Goal: Transaction & Acquisition: Purchase product/service

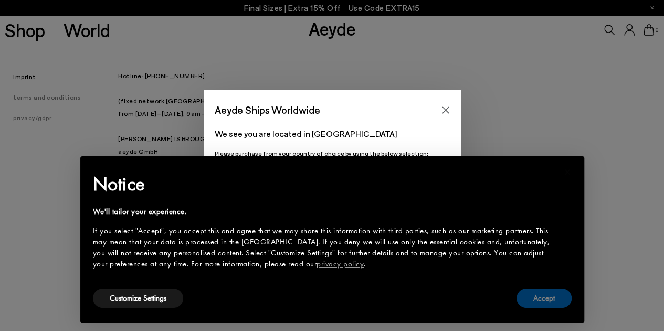
click at [532, 293] on button "Accept" at bounding box center [543, 298] width 55 height 19
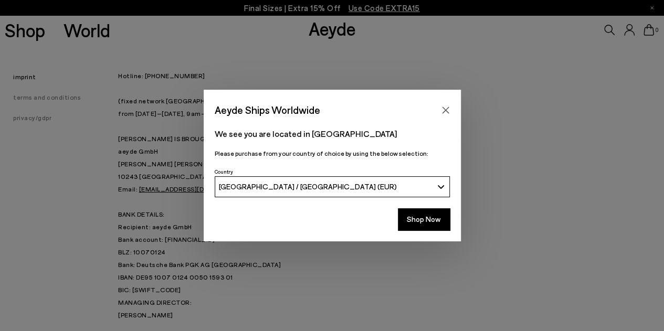
click at [441, 111] on icon "Close" at bounding box center [445, 110] width 8 height 8
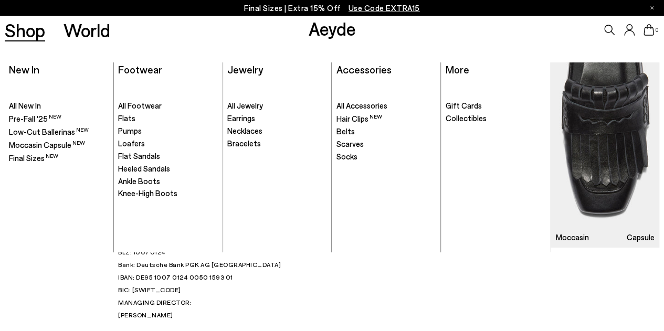
click at [34, 31] on link "Shop" at bounding box center [25, 30] width 40 height 18
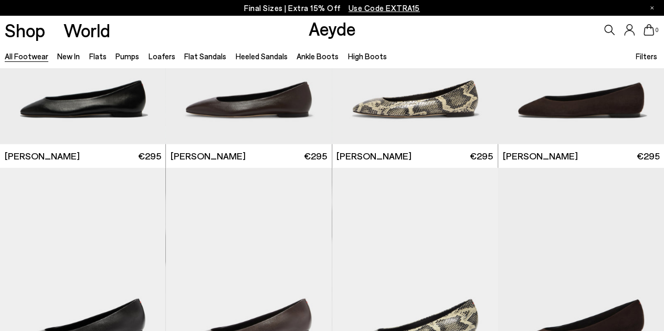
scroll to position [1732, 0]
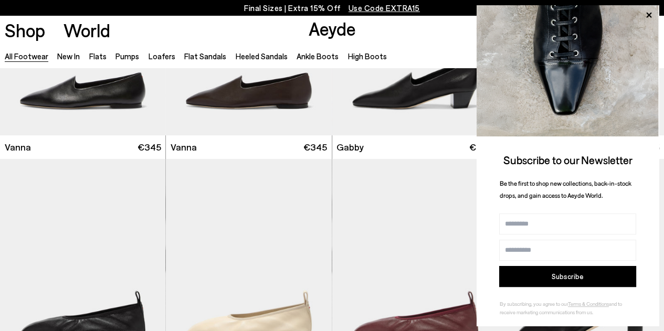
scroll to position [2257, 0]
